Goal: Task Accomplishment & Management: Manage account settings

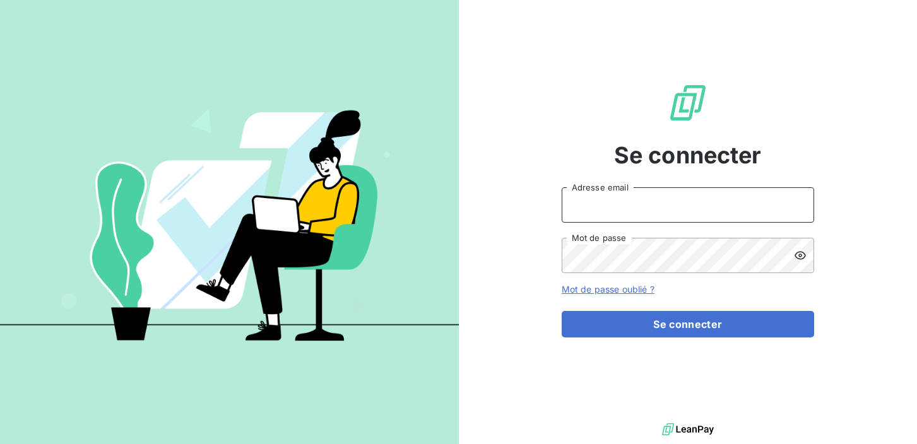
click at [594, 207] on input "Adresse email" at bounding box center [688, 204] width 253 height 35
type input "[EMAIL_ADDRESS][DOMAIN_NAME]"
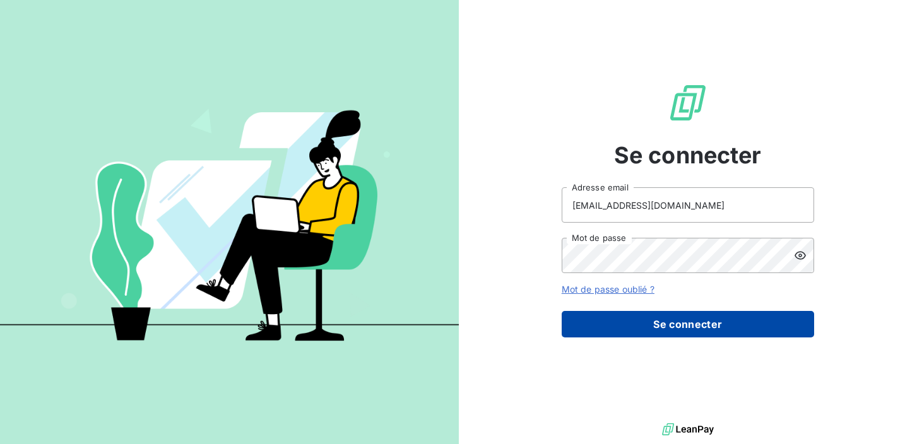
click at [595, 330] on button "Se connecter" at bounding box center [688, 324] width 253 height 27
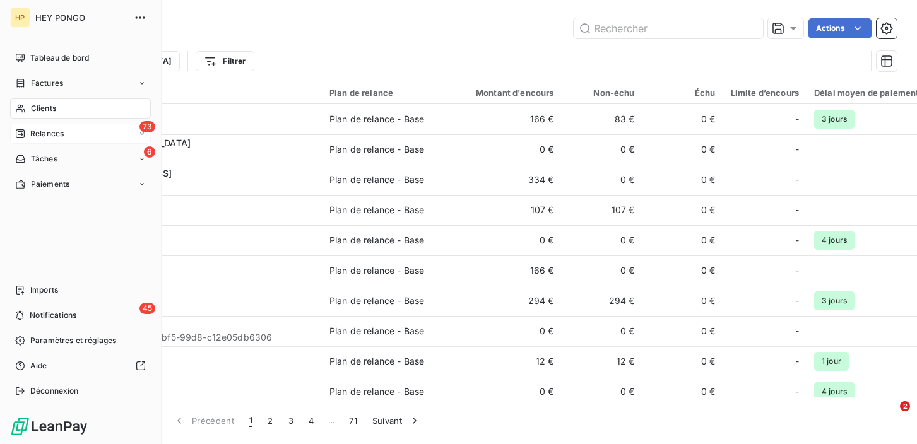
click at [39, 135] on span "Relances" at bounding box center [46, 133] width 33 height 11
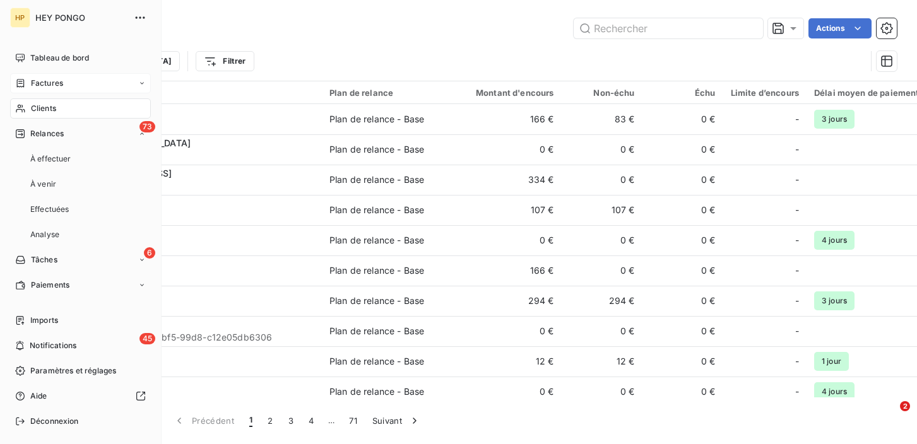
click at [40, 81] on span "Factures" at bounding box center [47, 83] width 32 height 11
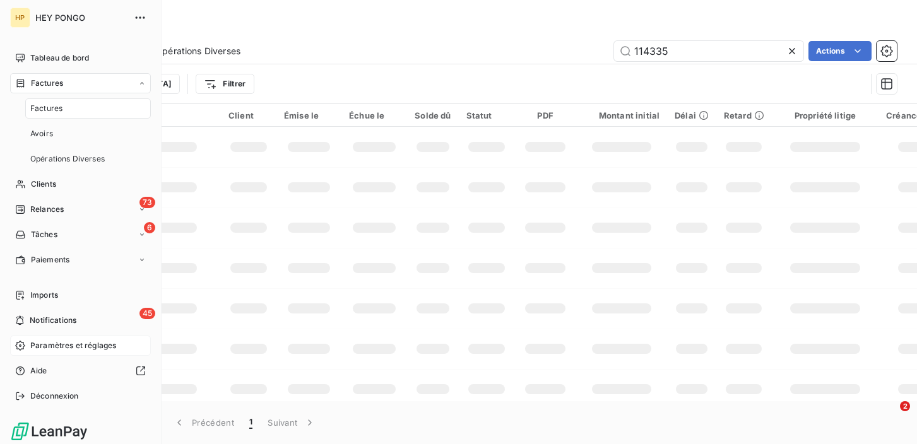
click at [49, 348] on span "Paramètres et réglages" at bounding box center [73, 345] width 86 height 11
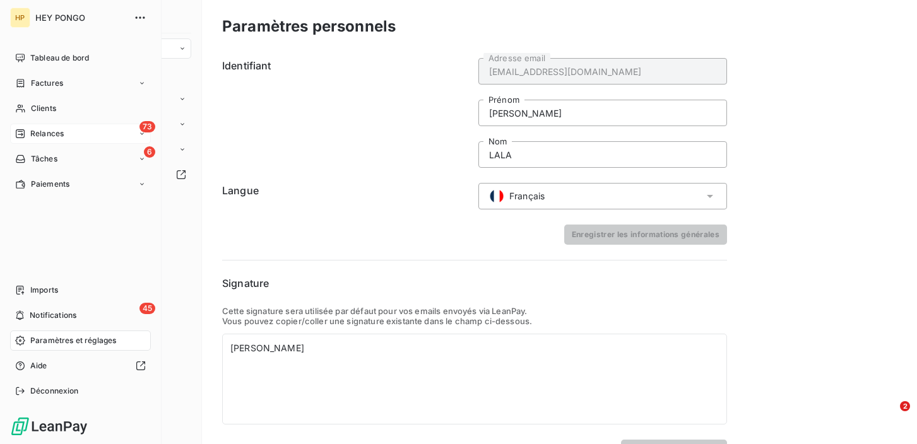
click at [46, 129] on span "Relances" at bounding box center [46, 133] width 33 height 11
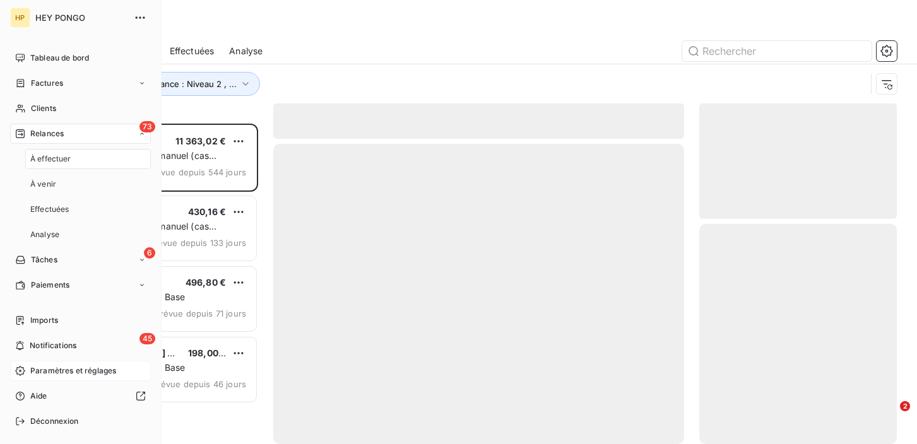
scroll to position [321, 198]
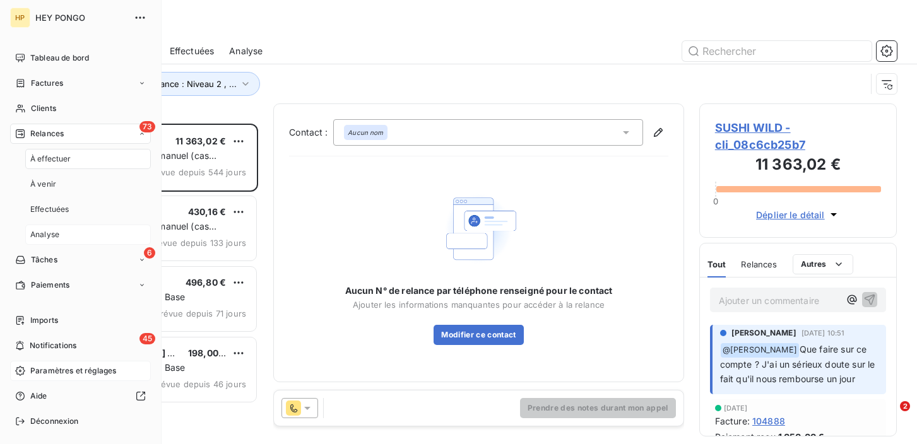
click at [61, 233] on div "Analyse" at bounding box center [88, 235] width 126 height 20
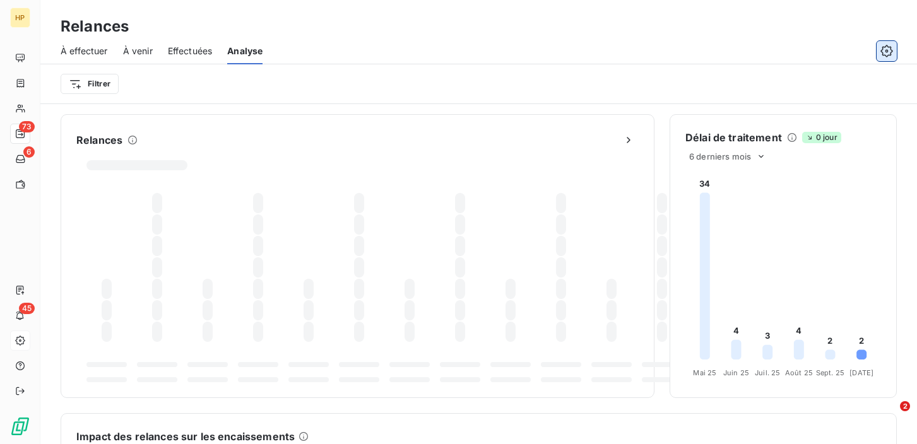
click at [884, 52] on icon "button" at bounding box center [887, 51] width 13 height 13
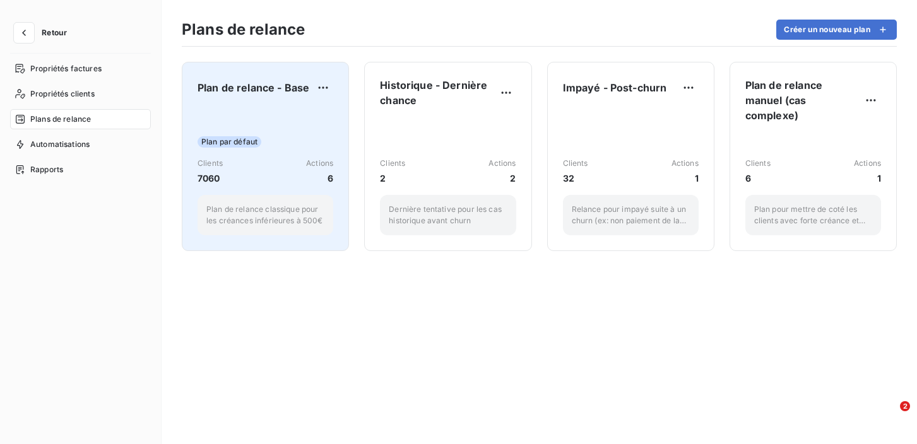
click at [281, 93] on span "Plan de relance - Base" at bounding box center [254, 87] width 112 height 15
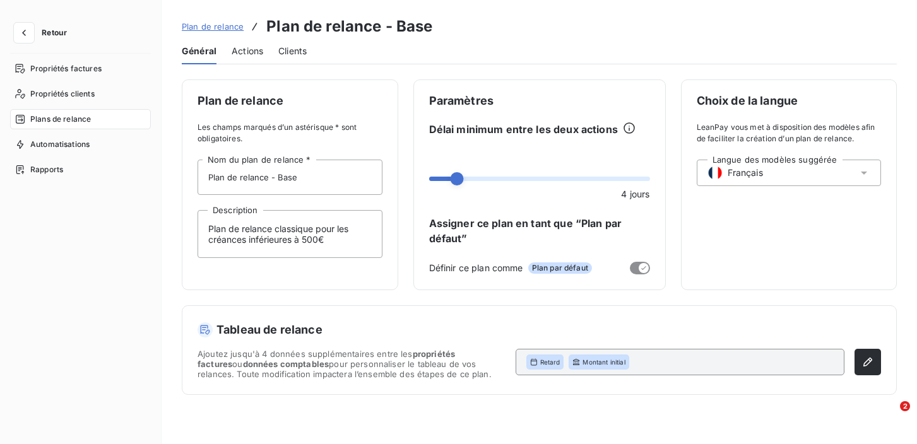
click at [251, 51] on span "Actions" at bounding box center [248, 51] width 32 height 13
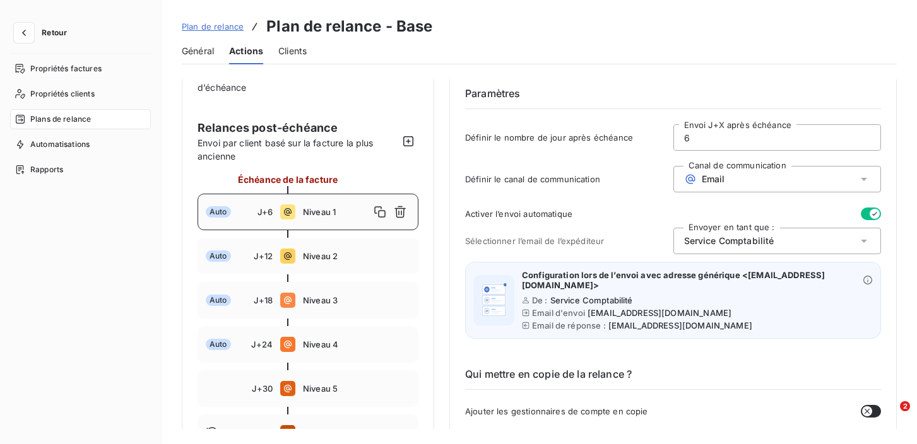
scroll to position [88, 0]
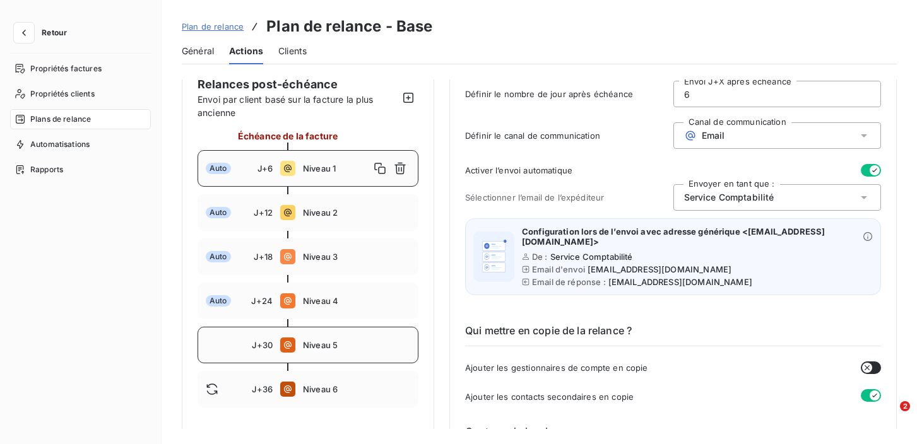
click at [234, 345] on div "J+30" at bounding box center [239, 345] width 67 height 10
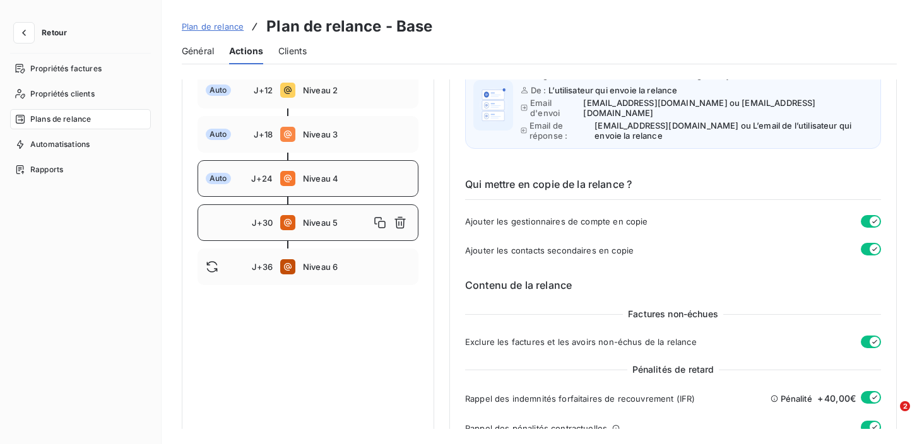
scroll to position [208, 0]
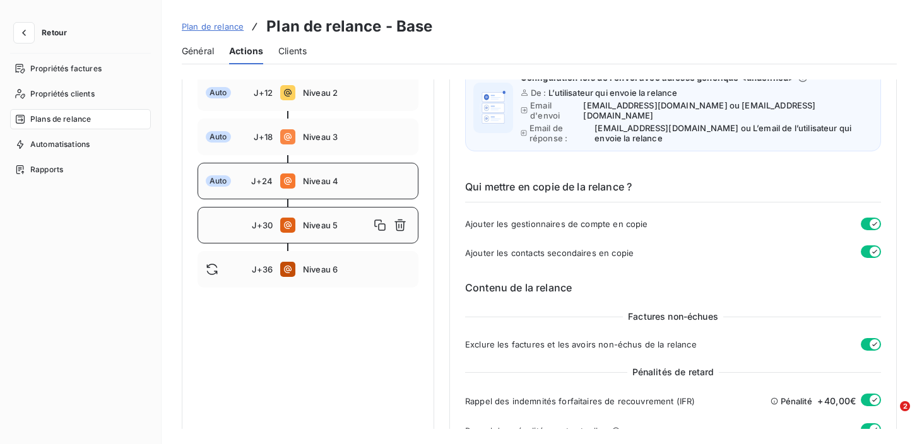
click at [333, 136] on span "Niveau 3" at bounding box center [356, 137] width 107 height 10
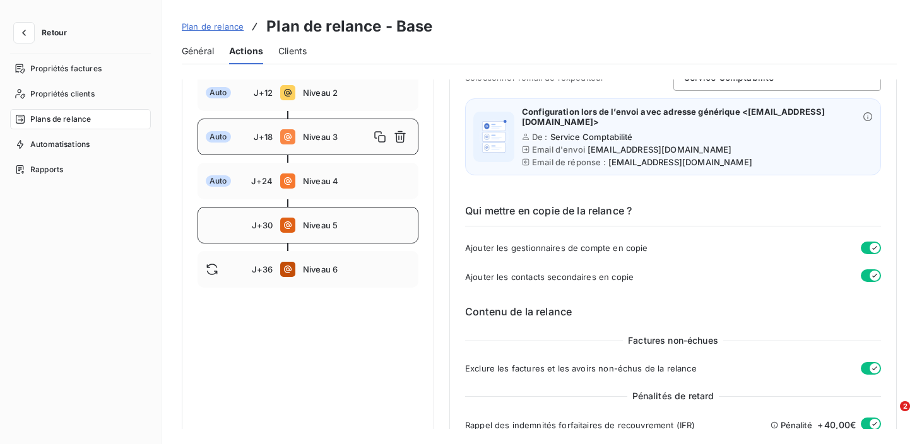
click at [324, 220] on span "Niveau 5" at bounding box center [356, 225] width 107 height 10
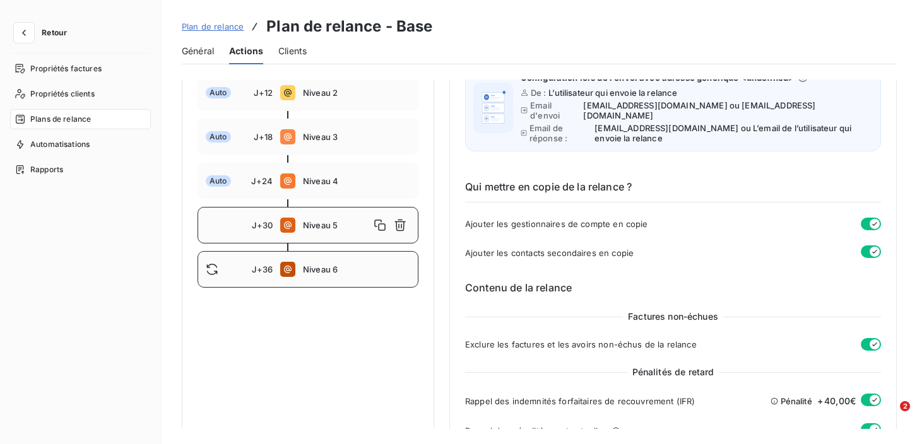
click at [310, 272] on span "Niveau 6" at bounding box center [356, 269] width 107 height 10
click at [342, 223] on span "Niveau 5" at bounding box center [356, 225] width 107 height 10
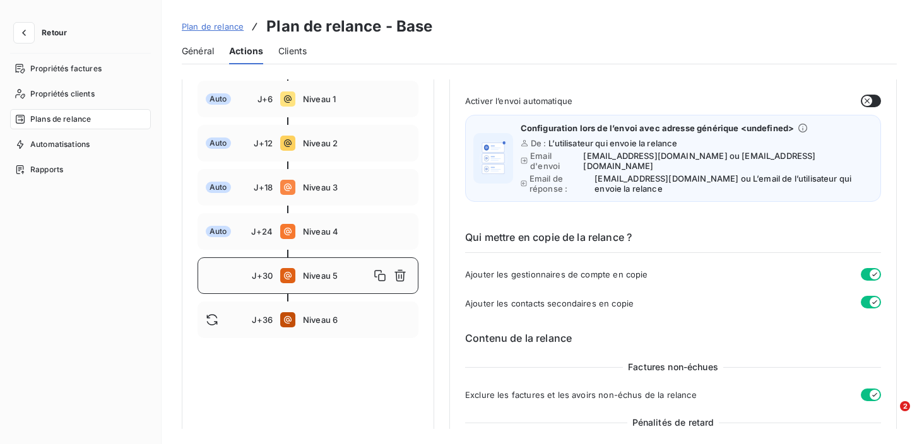
scroll to position [0, 0]
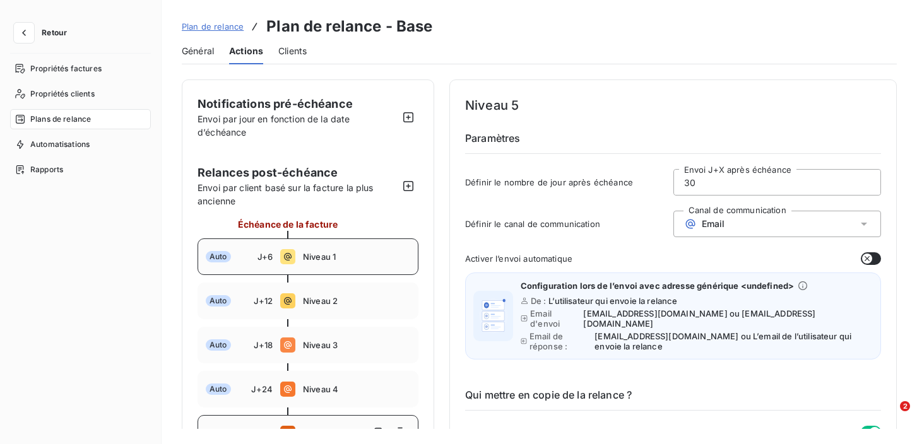
click at [321, 256] on span "Niveau 1" at bounding box center [356, 257] width 107 height 10
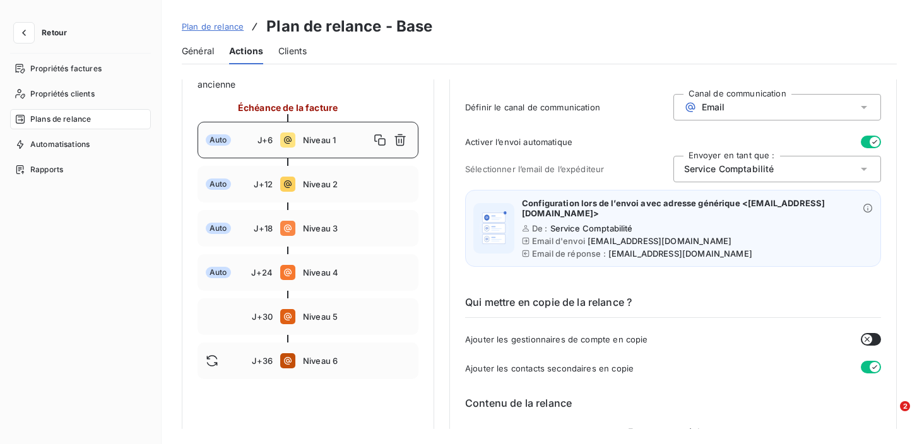
scroll to position [76, 0]
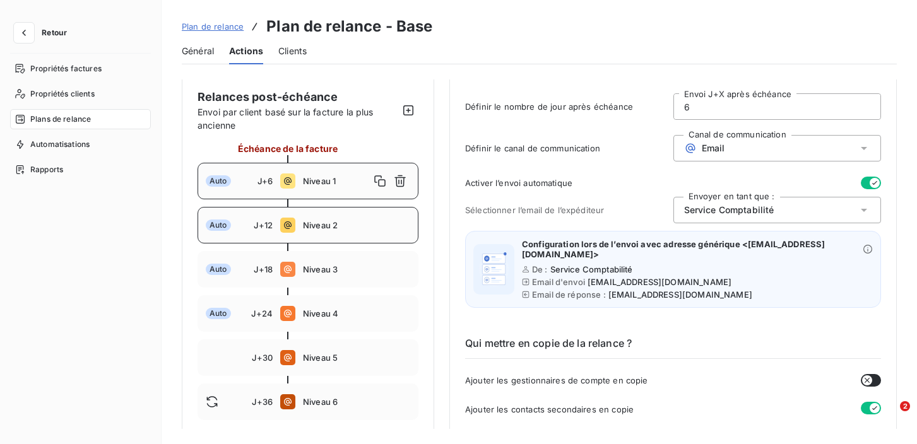
click at [338, 232] on div "Auto J+12 Niveau 2" at bounding box center [308, 225] width 221 height 37
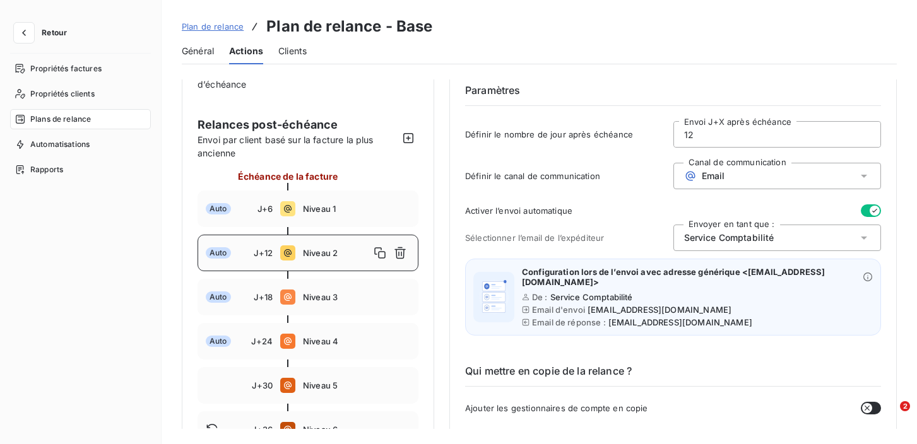
scroll to position [0, 0]
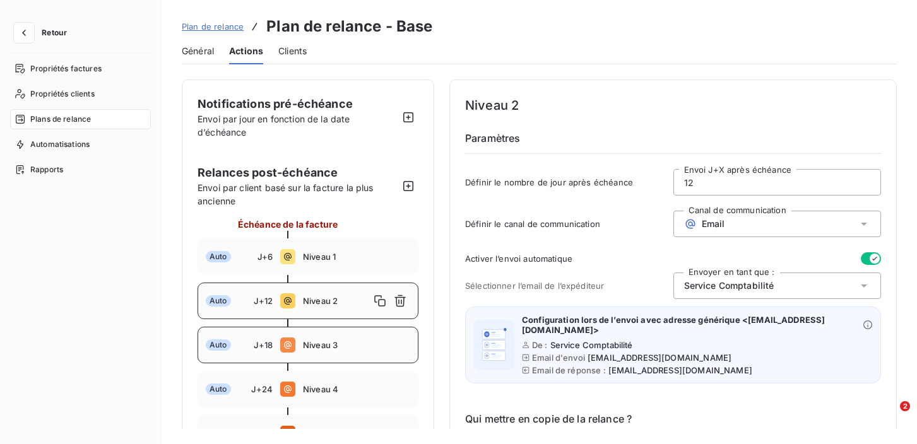
click at [357, 337] on div "Auto J+18 Niveau 3" at bounding box center [308, 345] width 221 height 37
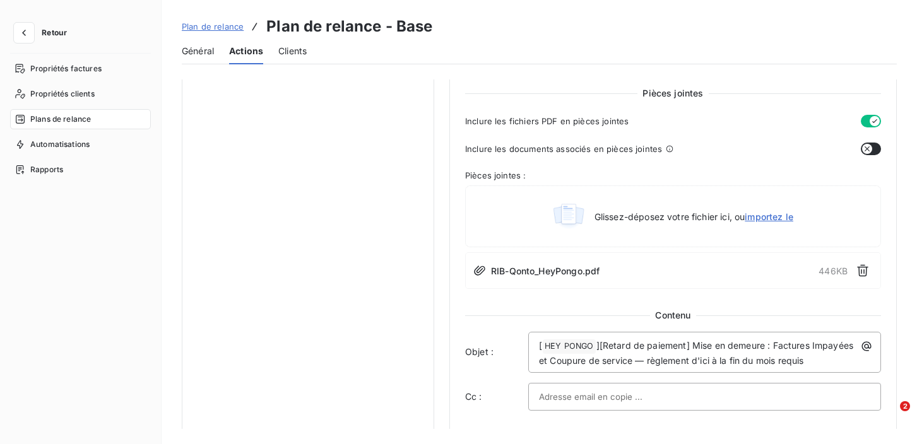
scroll to position [74, 0]
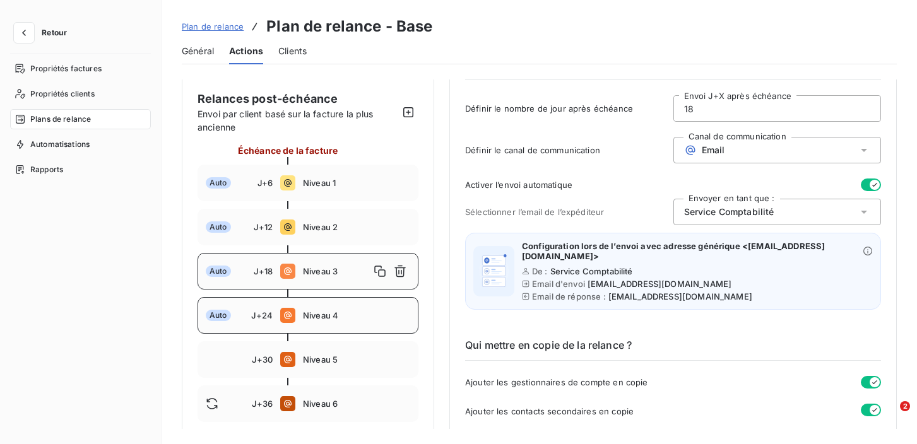
click at [347, 312] on span "Niveau 4" at bounding box center [356, 316] width 107 height 10
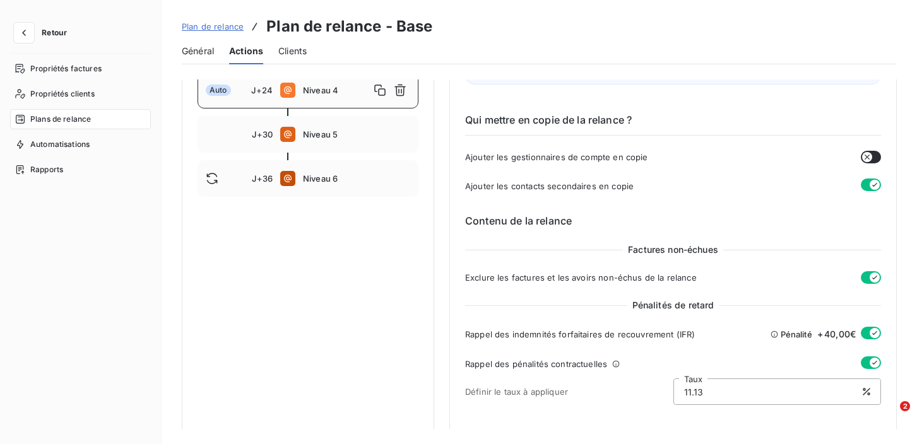
scroll to position [241, 0]
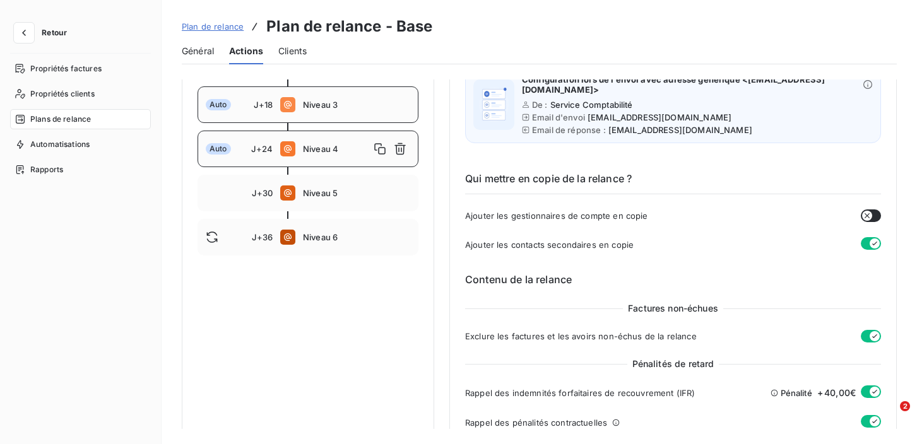
click at [328, 119] on div "Auto J+18 Niveau 3" at bounding box center [308, 104] width 221 height 37
click at [318, 150] on span "Niveau 4" at bounding box center [356, 149] width 107 height 10
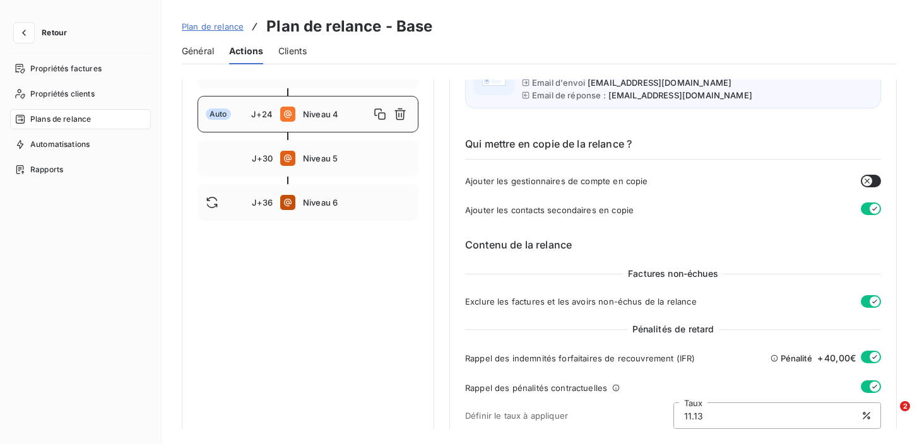
scroll to position [270, 0]
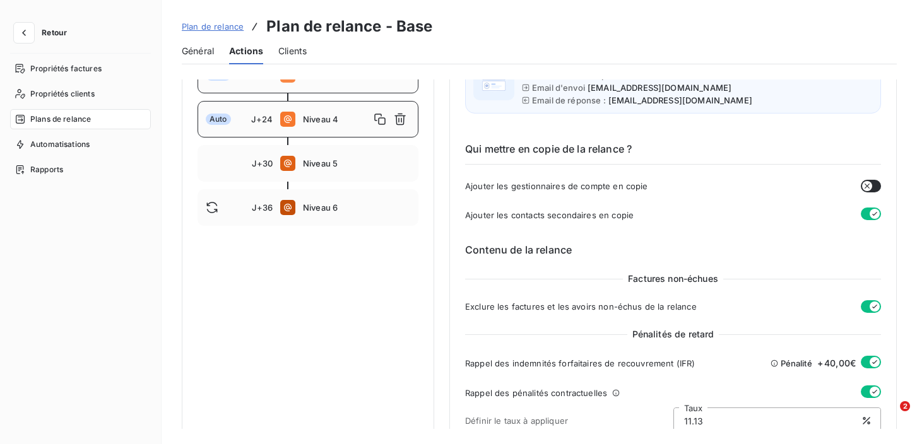
click at [326, 89] on div "Auto J+18 Niveau 3" at bounding box center [308, 75] width 221 height 37
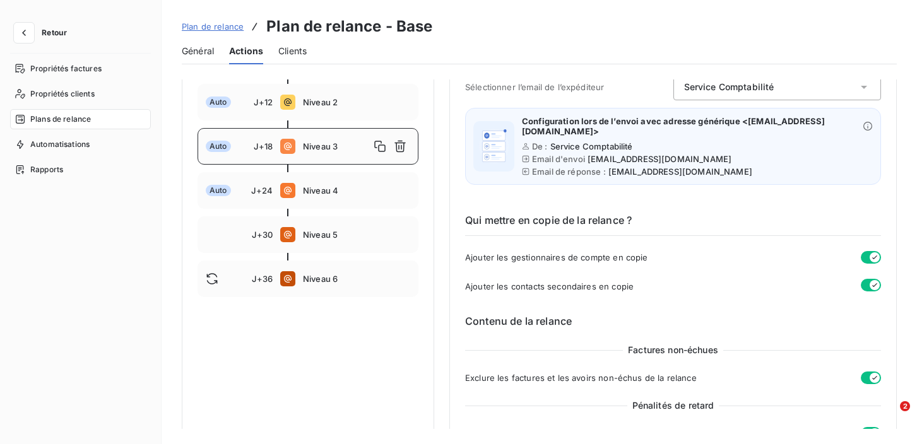
scroll to position [194, 0]
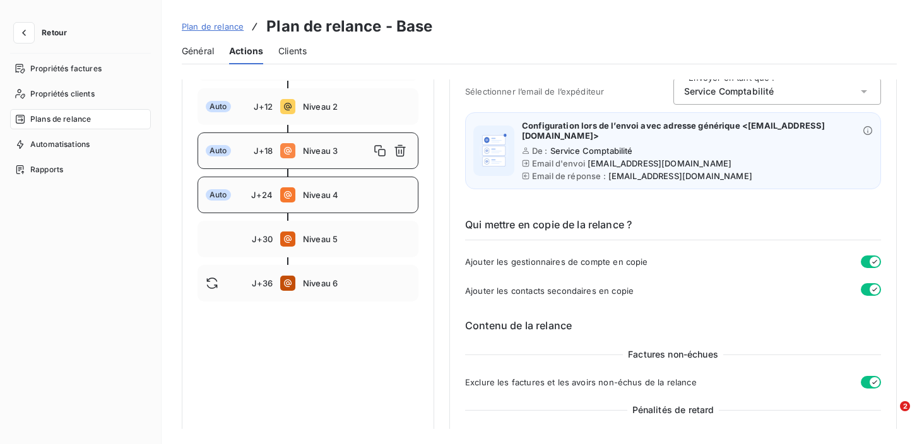
click at [336, 206] on div "Auto J+24 Niveau 4" at bounding box center [308, 195] width 221 height 37
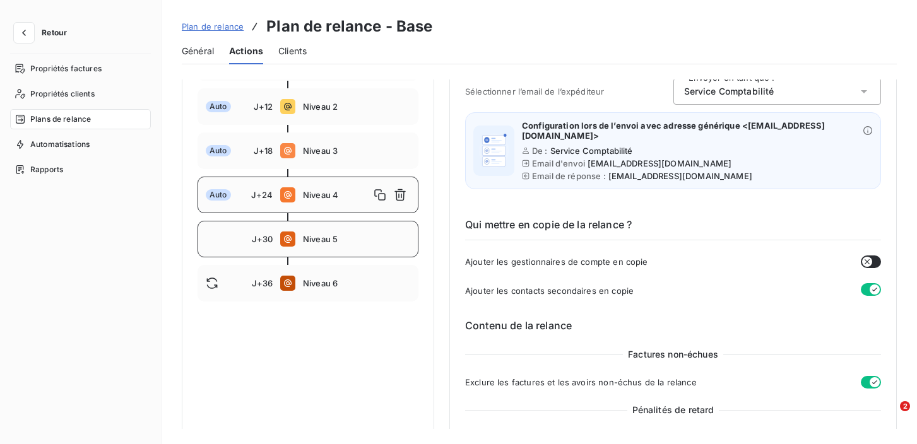
click at [335, 237] on span "Niveau 5" at bounding box center [356, 239] width 107 height 10
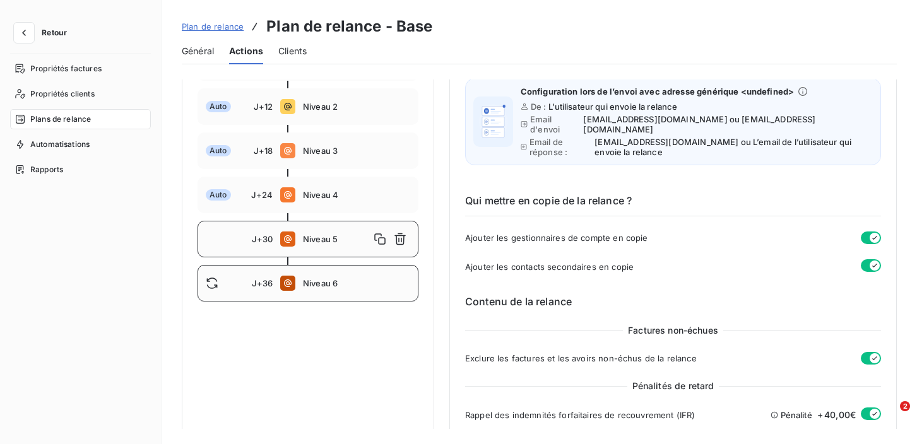
click at [352, 289] on div "J+36 Niveau 6" at bounding box center [308, 283] width 221 height 37
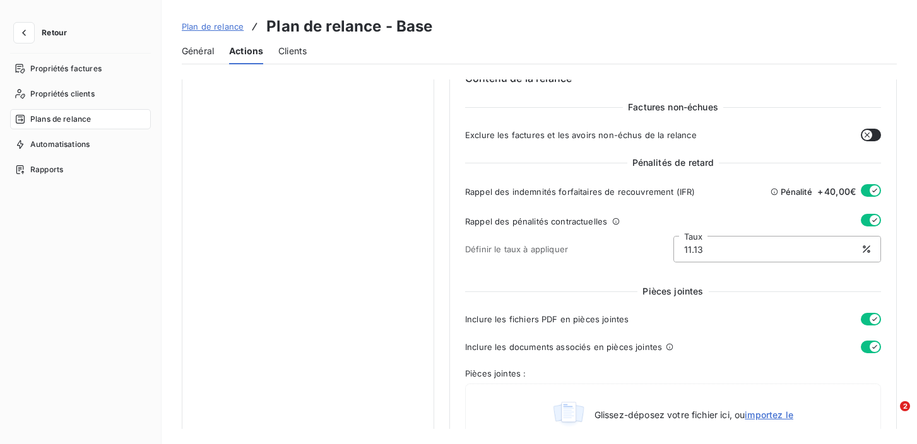
scroll to position [180, 0]
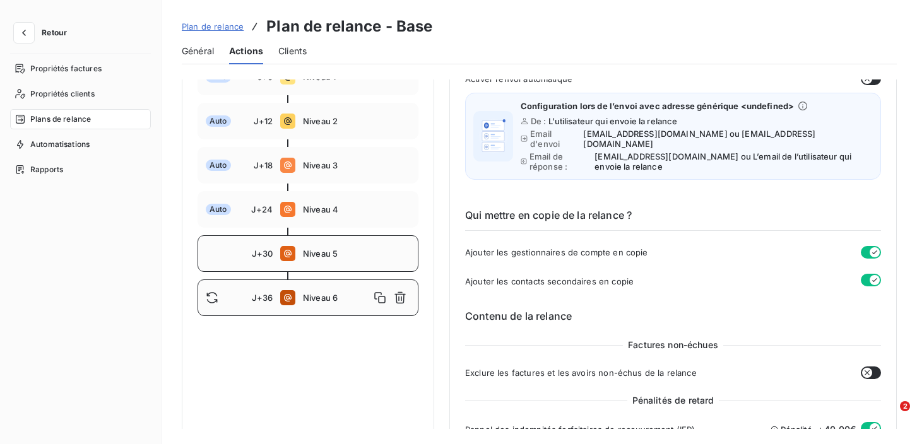
click at [364, 253] on span "Niveau 5" at bounding box center [356, 254] width 107 height 10
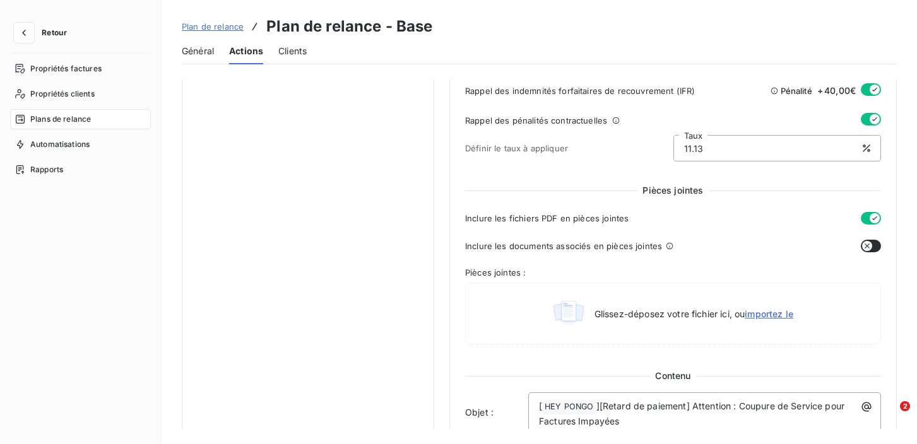
scroll to position [71, 0]
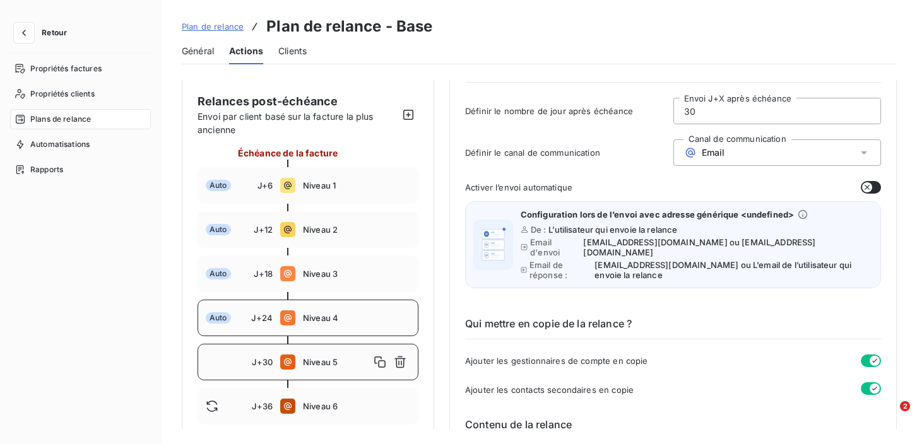
click at [362, 321] on span "Niveau 4" at bounding box center [356, 318] width 107 height 10
type input "24"
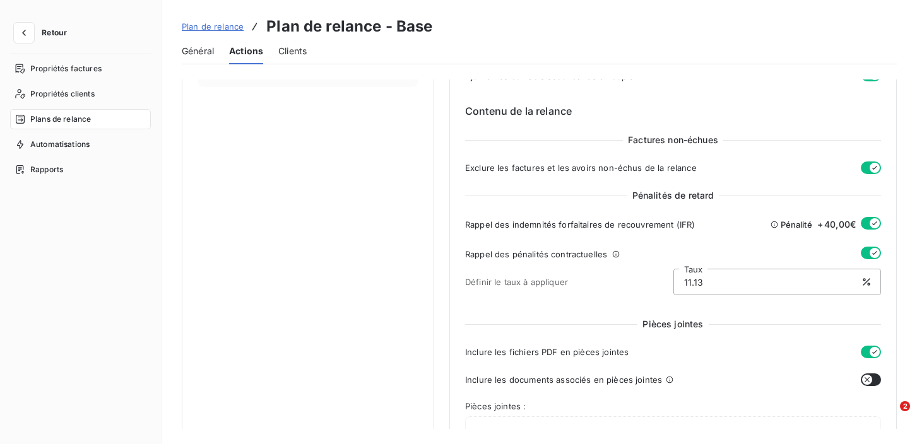
scroll to position [863, 0]
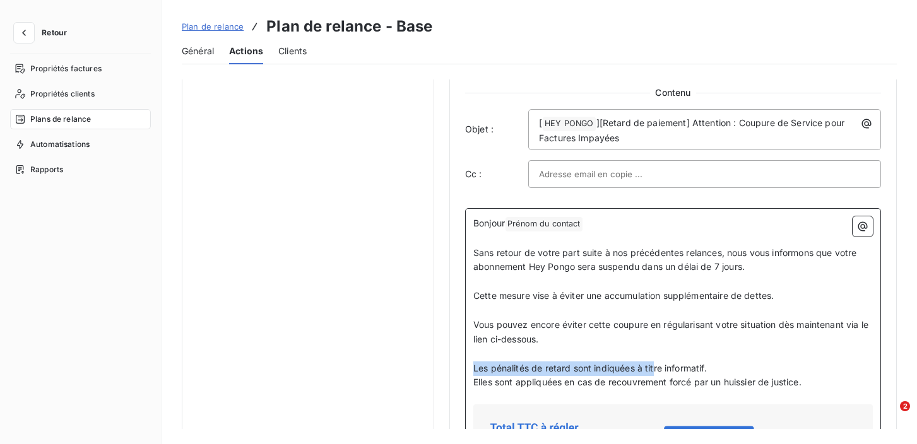
drag, startPoint x: 474, startPoint y: 357, endPoint x: 652, endPoint y: 350, distance: 178.2
click at [655, 363] on span "Les pénalités de retard sont indiquées à titre informatif." at bounding box center [590, 368] width 234 height 11
click at [605, 377] on span "Elles sont appliquées en cas de recouvrement forcé par un huissier de justice." at bounding box center [637, 382] width 328 height 11
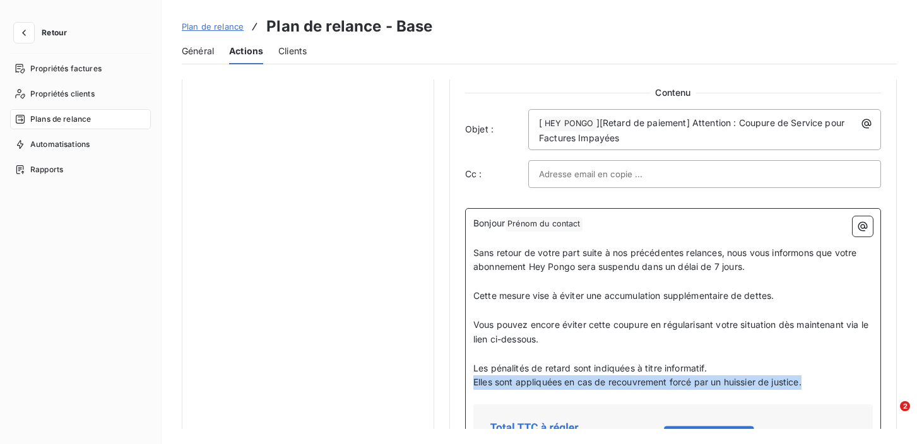
drag, startPoint x: 475, startPoint y: 372, endPoint x: 805, endPoint y: 362, distance: 330.9
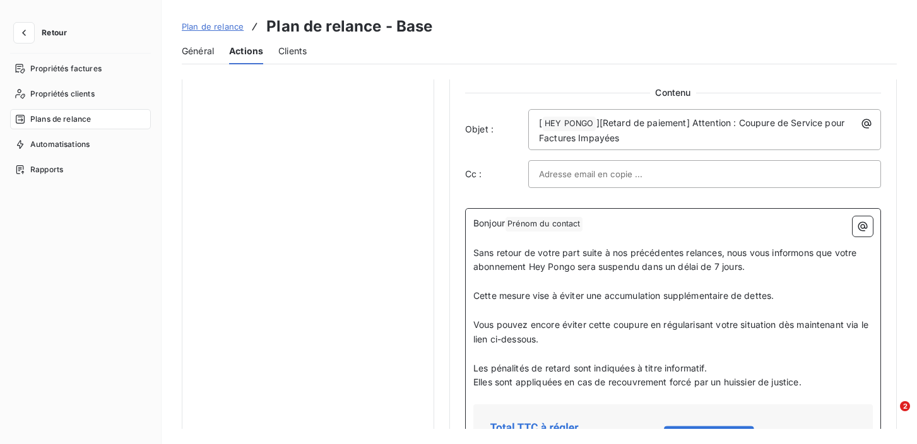
drag, startPoint x: 813, startPoint y: 370, endPoint x: 458, endPoint y: 372, distance: 354.8
click at [458, 372] on div "Niveau 4 Paramètres Définir le nombre de jour après échéance 24 Envoi J+X après…" at bounding box center [673, 30] width 448 height 1627
copy span "Elles sont appliquées en cas de recouvrement forcé par un huissier de justice."
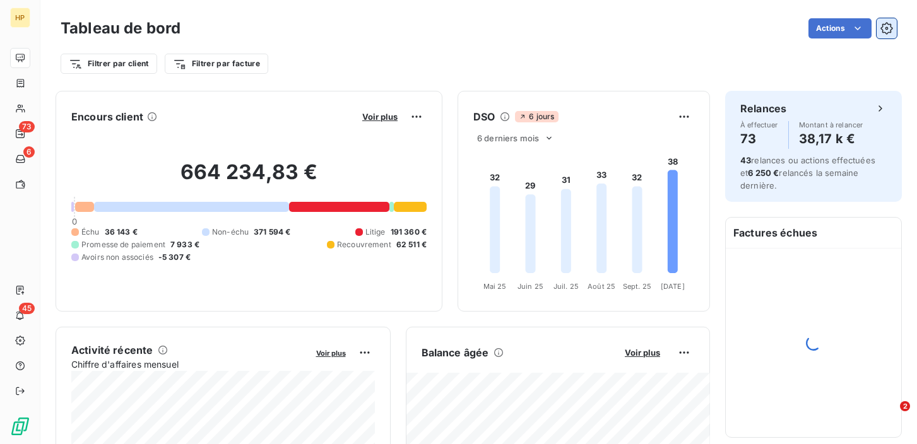
click at [886, 28] on icon "button" at bounding box center [887, 28] width 3 height 3
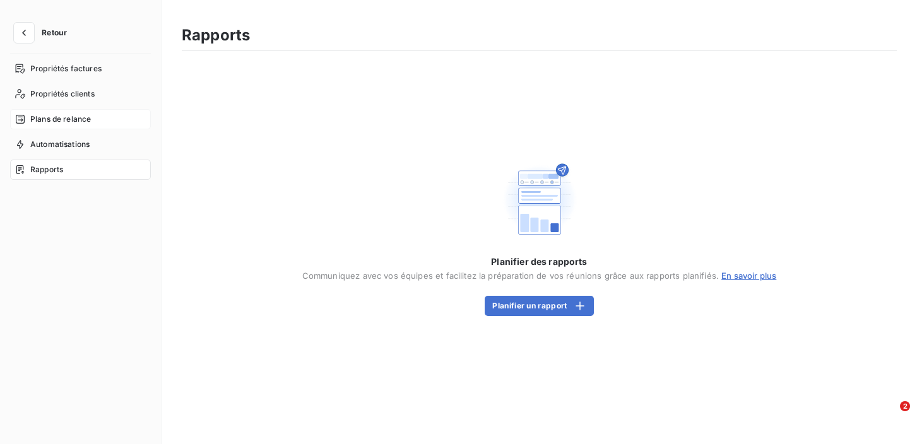
click at [59, 113] on div "Plans de relance" at bounding box center [80, 119] width 141 height 20
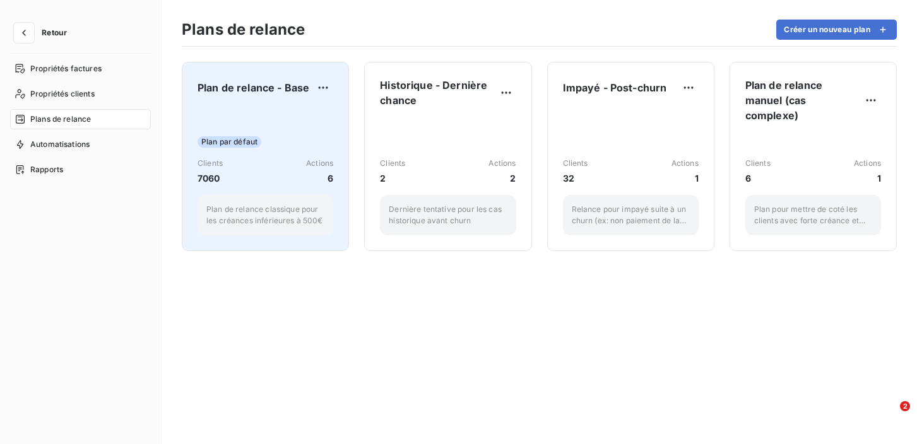
click at [280, 126] on div "Plan par défaut Clients 7060 Actions 6 Plan de relance classique pour les créan…" at bounding box center [266, 172] width 136 height 128
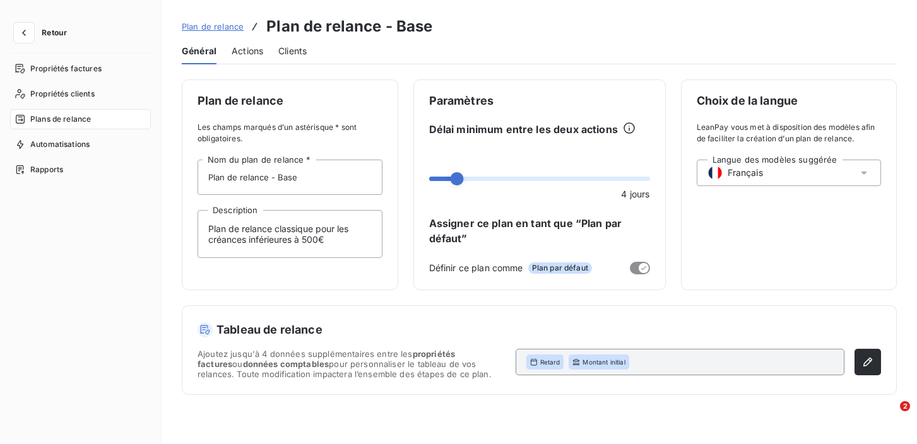
click at [247, 55] on span "Actions" at bounding box center [248, 51] width 32 height 13
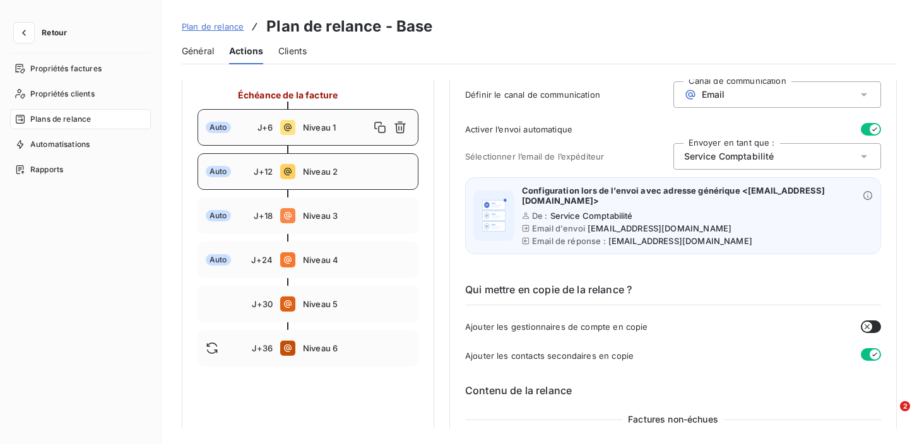
scroll to position [152, 0]
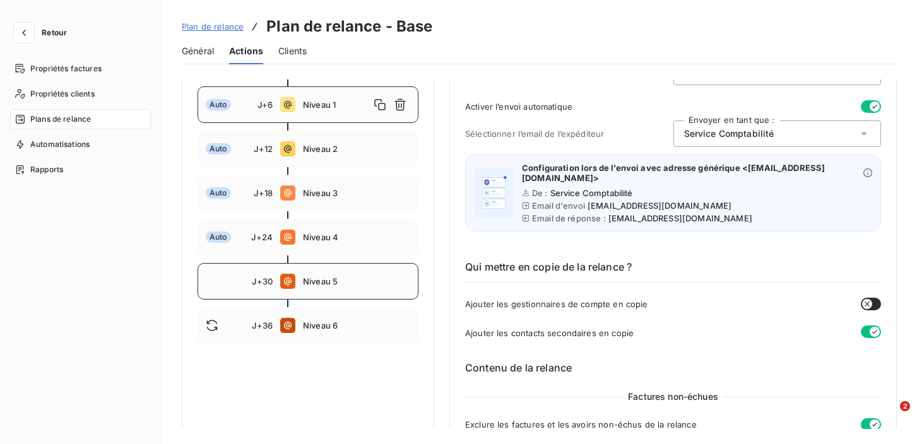
click at [314, 288] on div "J+30 Niveau 5" at bounding box center [308, 281] width 221 height 37
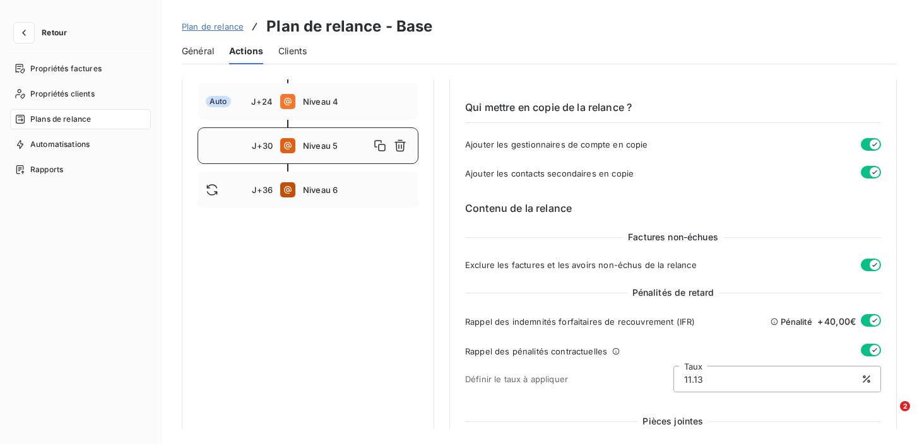
scroll to position [288, 0]
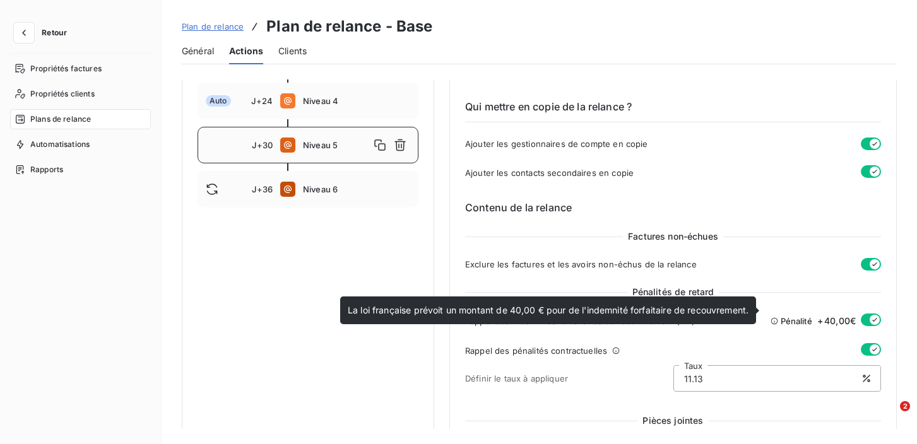
click at [771, 318] on icon at bounding box center [774, 321] width 7 height 6
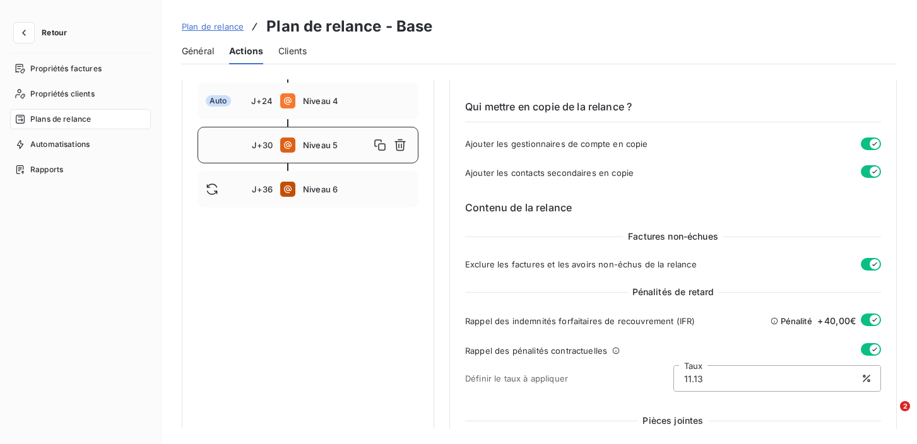
click at [771, 318] on icon at bounding box center [774, 321] width 7 height 6
drag, startPoint x: 702, startPoint y: 366, endPoint x: 677, endPoint y: 366, distance: 25.3
click at [677, 366] on input "11.13" at bounding box center [777, 378] width 207 height 25
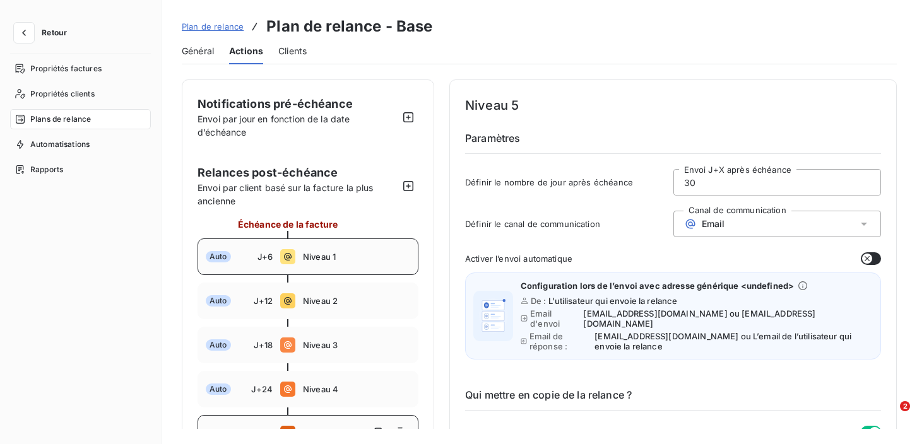
click at [323, 255] on span "Niveau 1" at bounding box center [356, 257] width 107 height 10
type input "6"
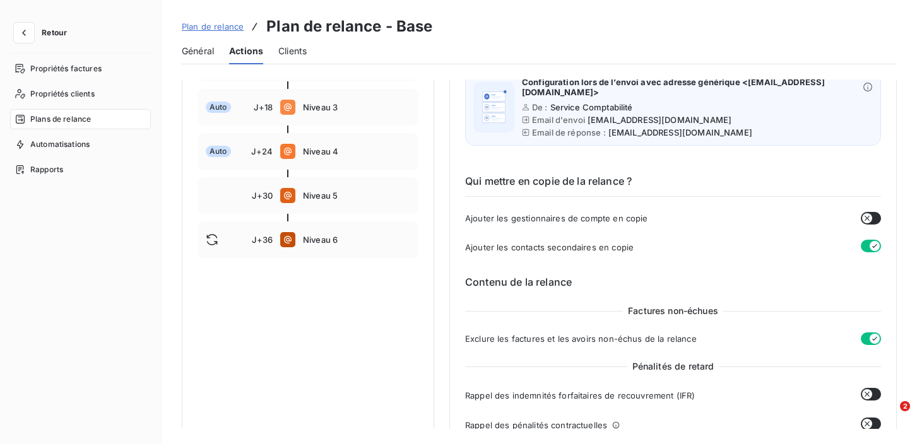
scroll to position [146, 0]
